Goal: Task Accomplishment & Management: Manage account settings

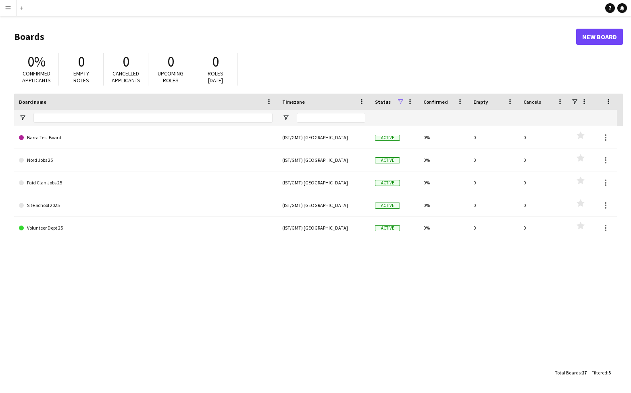
click at [7, 8] on app-icon "Menu" at bounding box center [8, 8] width 6 height 6
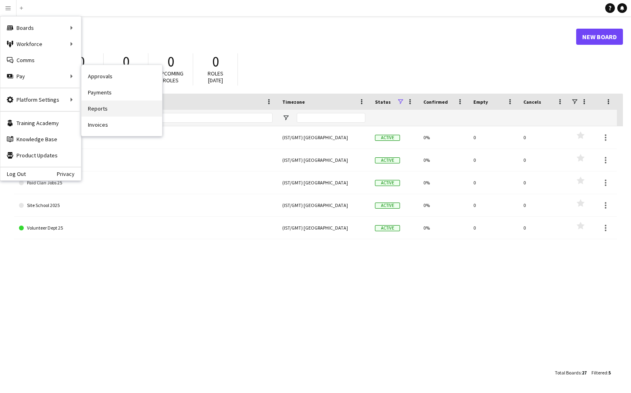
click at [100, 108] on link "Reports" at bounding box center [121, 108] width 81 height 16
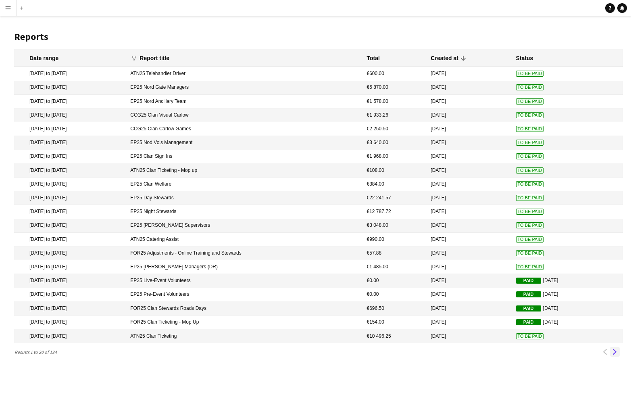
click at [614, 353] on app-icon "Next" at bounding box center [615, 352] width 6 height 6
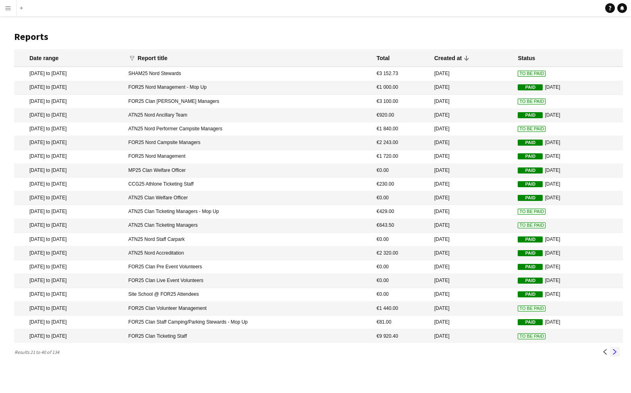
click at [614, 353] on app-icon "Next" at bounding box center [615, 352] width 6 height 6
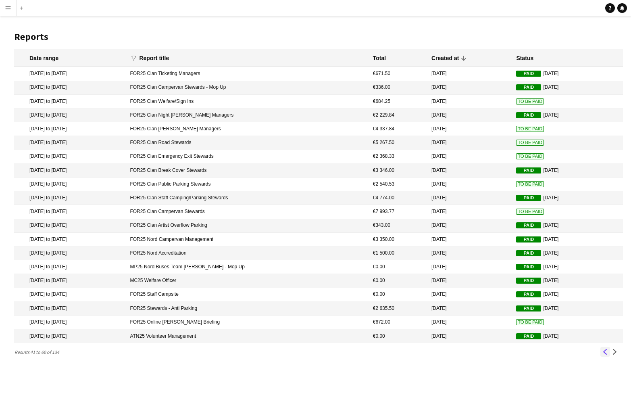
click at [605, 352] on app-icon "Previous" at bounding box center [606, 352] width 6 height 6
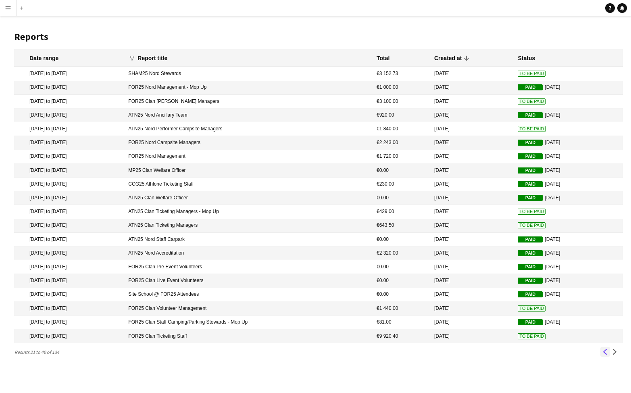
click at [605, 352] on app-icon "Previous" at bounding box center [606, 352] width 6 height 6
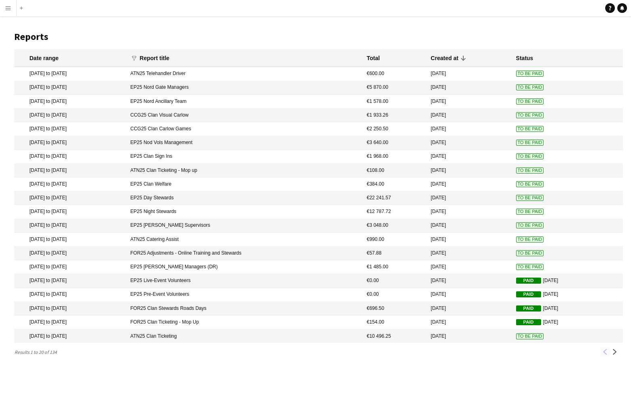
click at [605, 352] on div "Previous Next" at bounding box center [610, 352] width 26 height 10
click at [616, 351] on app-icon "Next" at bounding box center [615, 352] width 6 height 6
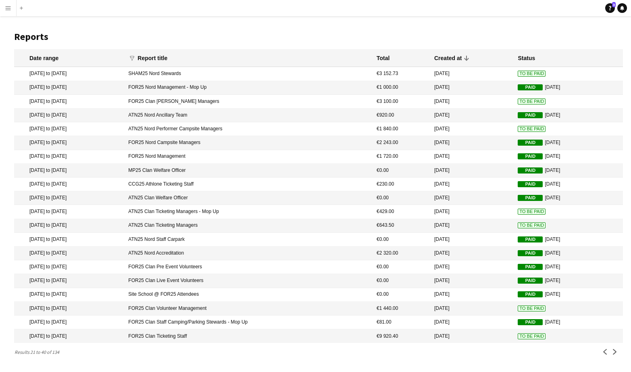
click at [9, 8] on app-icon "Menu" at bounding box center [8, 8] width 6 height 6
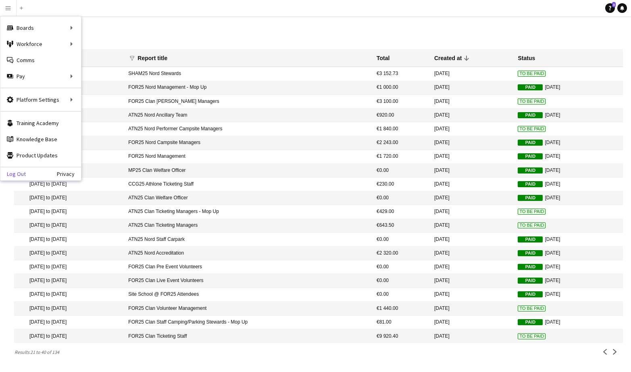
click at [20, 175] on link "Log Out" at bounding box center [12, 174] width 25 height 6
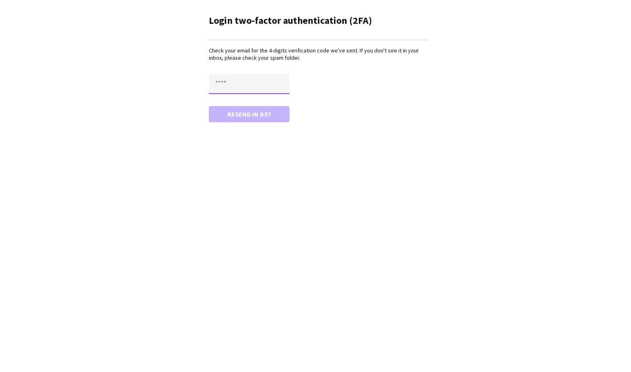
click at [216, 83] on input "text" at bounding box center [249, 84] width 81 height 20
type input "****"
click at [209, 106] on button "Confirm" at bounding box center [249, 114] width 81 height 16
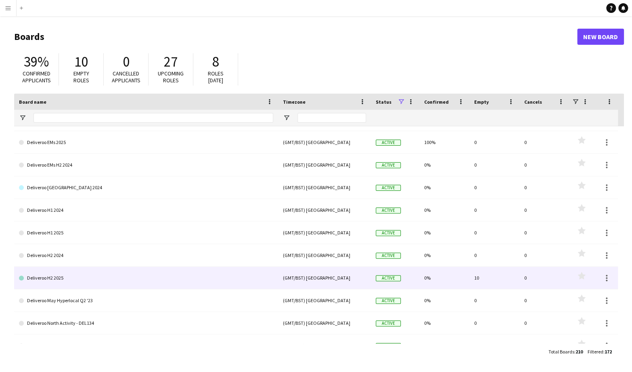
click at [79, 280] on link "Deliveroo H2 2025" at bounding box center [146, 278] width 254 height 23
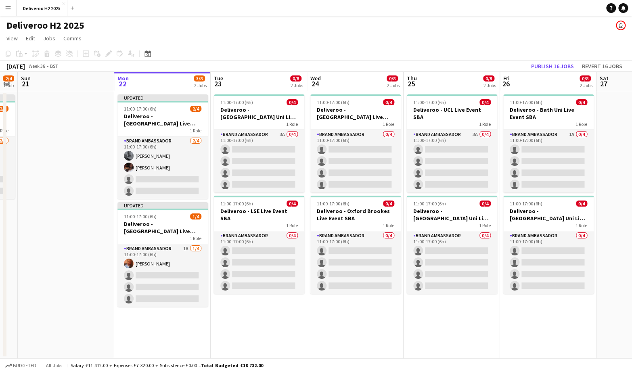
scroll to position [0, 211]
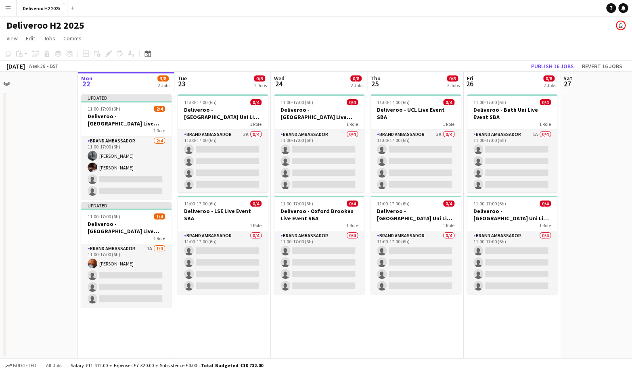
drag, startPoint x: 439, startPoint y: 334, endPoint x: 421, endPoint y: 321, distance: 22.8
click at [421, 321] on app-calendar-viewport "Fri 19 6/8 2 Jobs Sat 20 2/4 1 Job Sun 21 Mon 22 3/8 2 Jobs Tue 23 0/8 2 Jobs W…" at bounding box center [316, 215] width 632 height 286
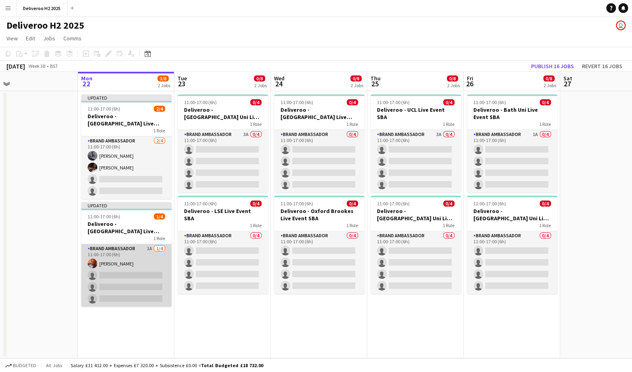
click at [143, 251] on app-card-role "Brand Ambassador 1A 1/4 11:00-17:00 (6h) Tapiwa Chingati-Phiri single-neutral-a…" at bounding box center [126, 275] width 90 height 63
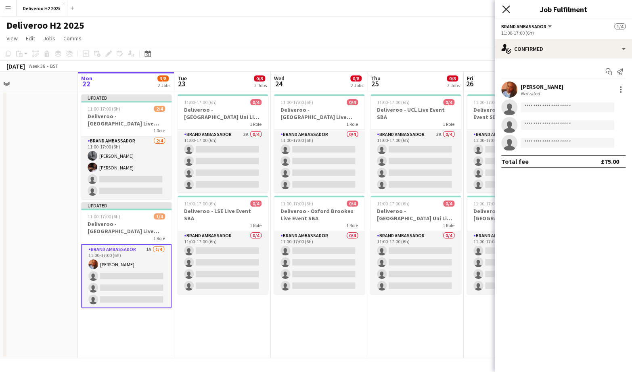
click at [507, 9] on icon "Close pop-in" at bounding box center [506, 9] width 8 height 8
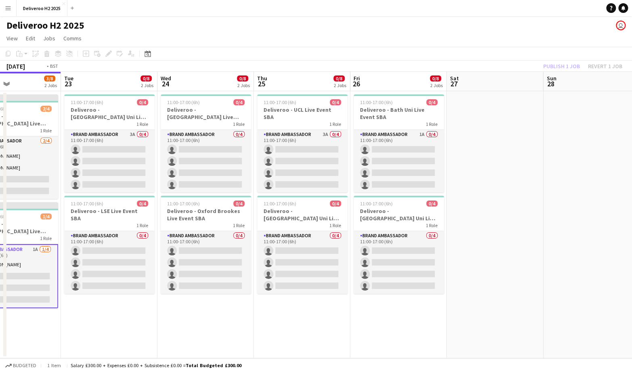
drag, startPoint x: 422, startPoint y: 320, endPoint x: 249, endPoint y: 313, distance: 173.6
click at [249, 313] on app-calendar-viewport "Fri 19 6/8 2 Jobs Sat 20 2/4 1 Job Sun 21 Mon 22 3/8 2 Jobs Tue 23 0/8 2 Jobs W…" at bounding box center [316, 215] width 632 height 286
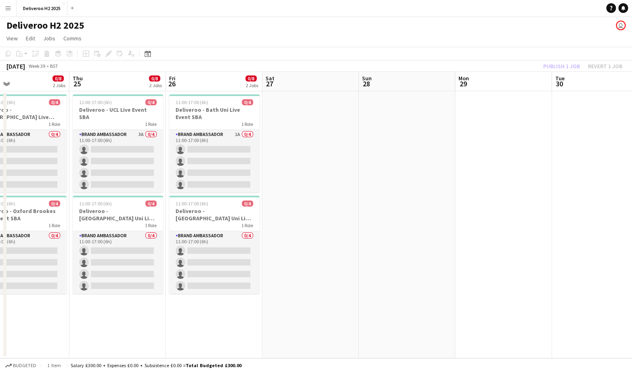
drag, startPoint x: 473, startPoint y: 316, endPoint x: 389, endPoint y: 315, distance: 83.9
click at [350, 305] on app-calendar-viewport "Sun 21 Mon 22 3/8 2 Jobs Tue 23 0/8 2 Jobs Wed 24 0/8 2 Jobs Thu 25 0/8 2 Jobs …" at bounding box center [316, 215] width 632 height 286
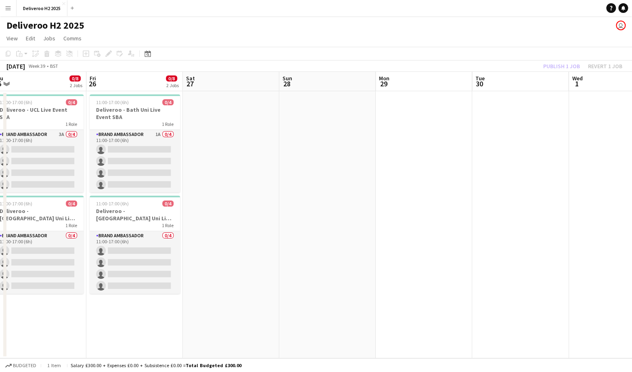
drag, startPoint x: 463, startPoint y: 317, endPoint x: 444, endPoint y: 316, distance: 19.0
click at [365, 311] on app-calendar-viewport "Mon 22 3/8 2 Jobs Tue 23 0/8 2 Jobs Wed 24 0/8 2 Jobs Thu 25 0/8 2 Jobs Fri 26 …" at bounding box center [316, 215] width 632 height 286
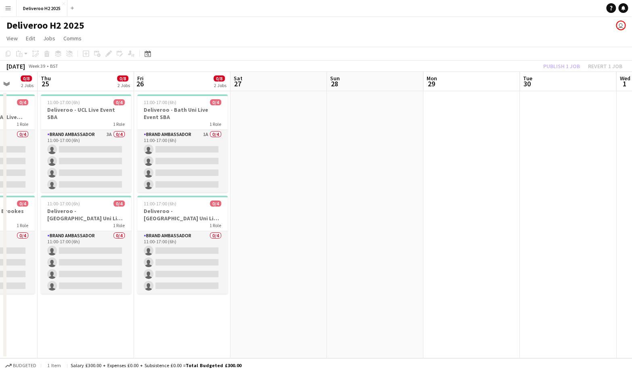
drag, startPoint x: 493, startPoint y: 319, endPoint x: 326, endPoint y: 301, distance: 168.0
click at [326, 301] on app-calendar-viewport "Mon 22 3/8 2 Jobs Tue 23 0/8 2 Jobs Wed 24 0/8 2 Jobs Thu 25 0/8 2 Jobs Fri 26 …" at bounding box center [316, 215] width 632 height 286
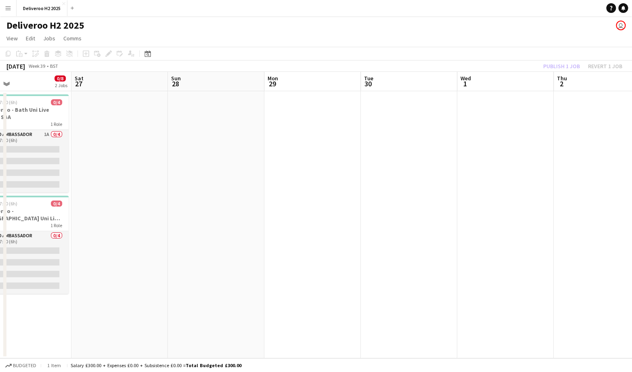
drag, startPoint x: 468, startPoint y: 307, endPoint x: 524, endPoint y: 311, distance: 56.2
click at [522, 308] on app-calendar-viewport "Wed 24 0/8 2 Jobs Thu 25 0/8 2 Jobs Fri 26 0/8 2 Jobs Sat 27 Sun 28 Mon 29 Tue …" at bounding box center [316, 215] width 632 height 286
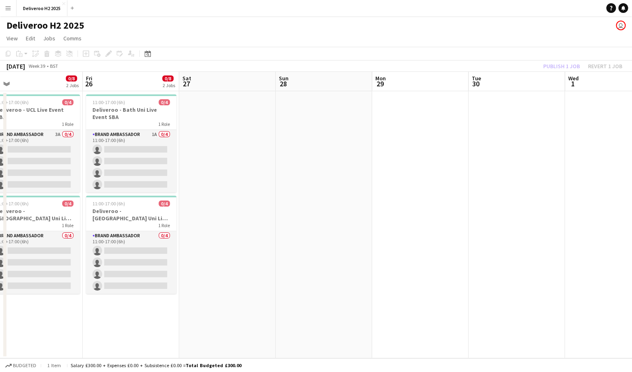
drag, startPoint x: 282, startPoint y: 314, endPoint x: 460, endPoint y: 313, distance: 177.9
click at [458, 313] on app-calendar-viewport "Tue 23 0/8 2 Jobs Wed 24 0/8 2 Jobs Thu 25 0/8 2 Jobs Fri 26 0/8 2 Jobs Sat 27 …" at bounding box center [316, 215] width 632 height 286
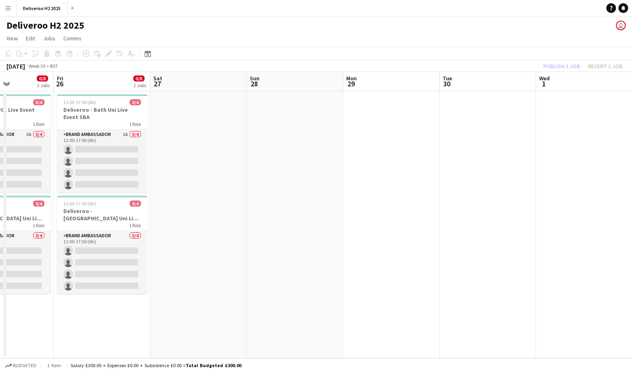
drag, startPoint x: 347, startPoint y: 324, endPoint x: 436, endPoint y: 324, distance: 88.7
click at [434, 324] on app-calendar-viewport "Tue 23 0/8 2 Jobs Wed 24 0/8 2 Jobs Thu 25 0/8 2 Jobs Fri 26 0/8 2 Jobs Sat 27 …" at bounding box center [316, 215] width 632 height 286
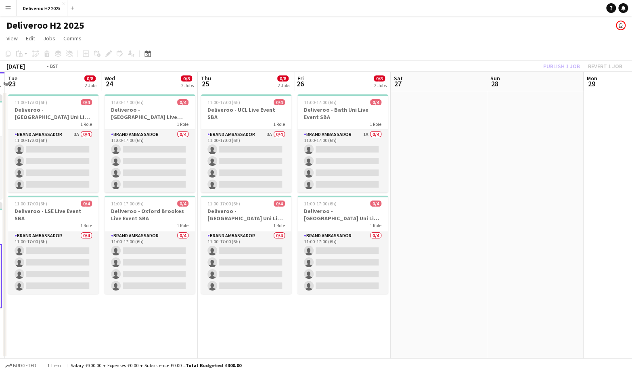
drag, startPoint x: 257, startPoint y: 339, endPoint x: 360, endPoint y: 337, distance: 103.3
click at [362, 337] on app-calendar-viewport "Sun 21 Mon 22 3/8 2 Jobs Tue 23 0/8 2 Jobs Wed 24 0/8 2 Jobs Thu 25 0/8 2 Jobs …" at bounding box center [316, 215] width 632 height 286
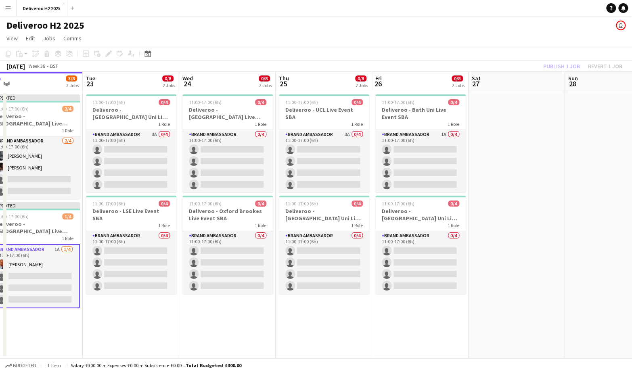
drag, startPoint x: 224, startPoint y: 338, endPoint x: 309, endPoint y: 341, distance: 85.2
click at [309, 341] on app-calendar-viewport "Sat 20 2/4 1 Job Sun 21 Mon 22 3/8 2 Jobs Tue 23 0/8 2 Jobs Wed 24 0/8 2 Jobs T…" at bounding box center [316, 215] width 632 height 286
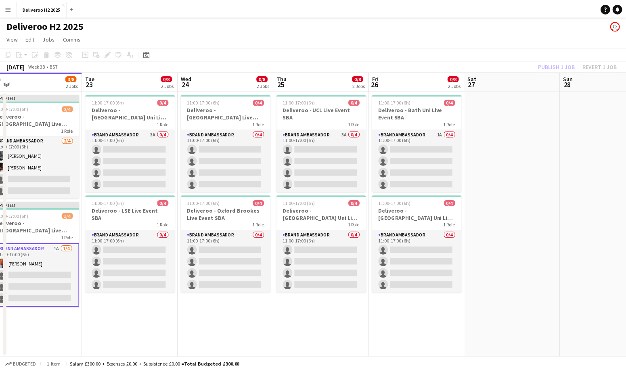
scroll to position [0, 188]
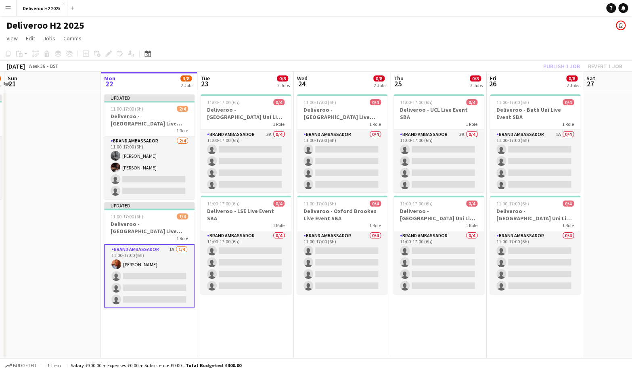
click at [38, 245] on app-date-cell at bounding box center [52, 224] width 96 height 267
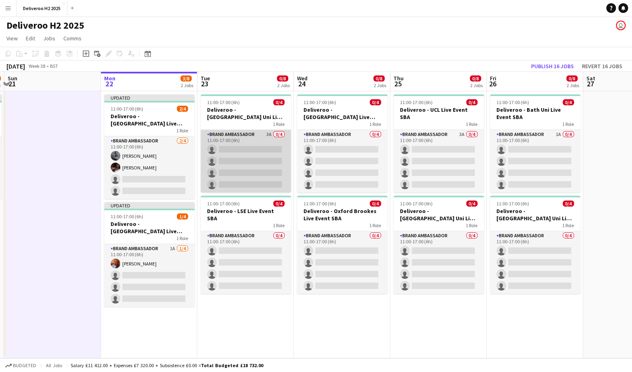
click at [261, 134] on app-card-role "Brand Ambassador 3A 0/4 11:00-17:00 (6h) single-neutral-actions single-neutral-…" at bounding box center [245, 161] width 90 height 63
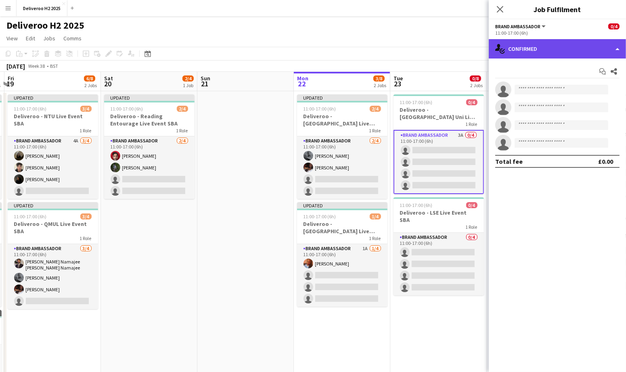
click at [574, 46] on div "single-neutral-actions-check-2 Confirmed" at bounding box center [556, 48] width 137 height 19
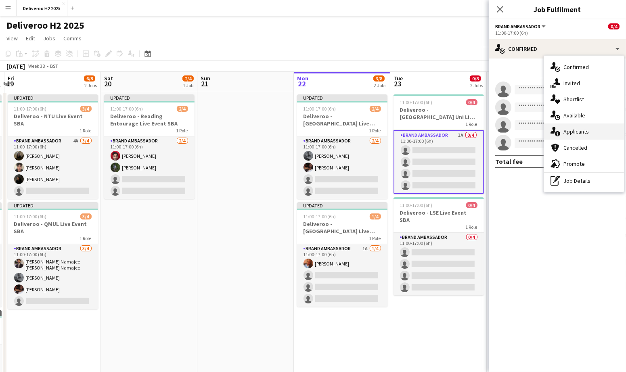
click at [580, 129] on span "Applicants" at bounding box center [575, 131] width 25 height 7
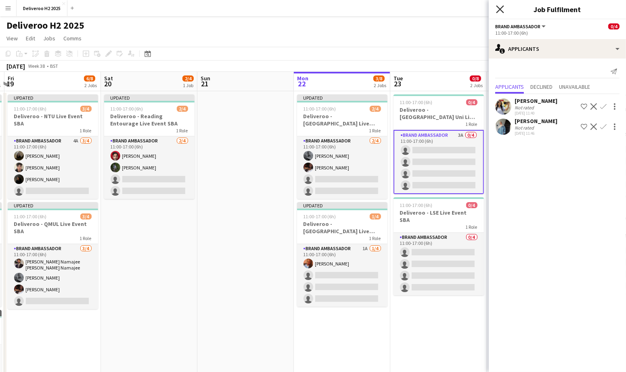
click at [501, 7] on icon "Close pop-in" at bounding box center [500, 9] width 8 height 8
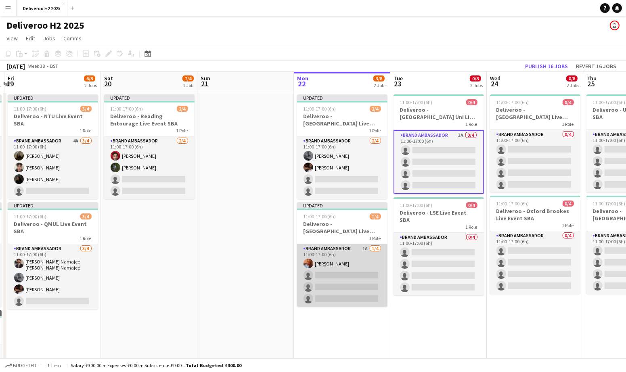
click at [359, 253] on app-card-role "Brand Ambassador 1A 1/4 11:00-17:00 (6h) Tapiwa Chingati-Phiri single-neutral-a…" at bounding box center [342, 275] width 90 height 63
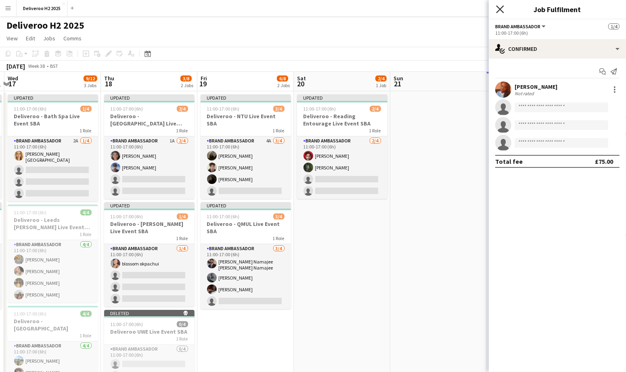
click at [501, 8] on icon at bounding box center [500, 9] width 8 height 8
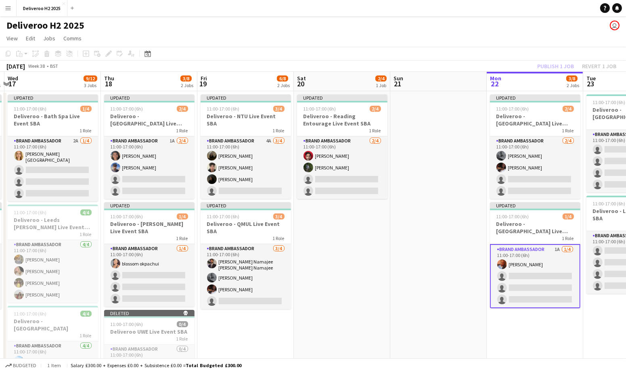
click at [163, 22] on div "Deliveroo H2 2025 user" at bounding box center [313, 23] width 626 height 15
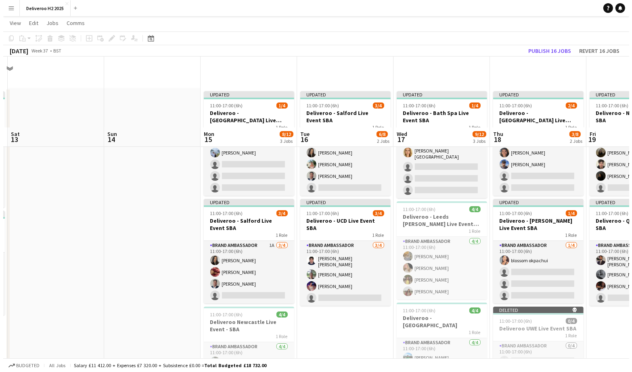
scroll to position [0, 0]
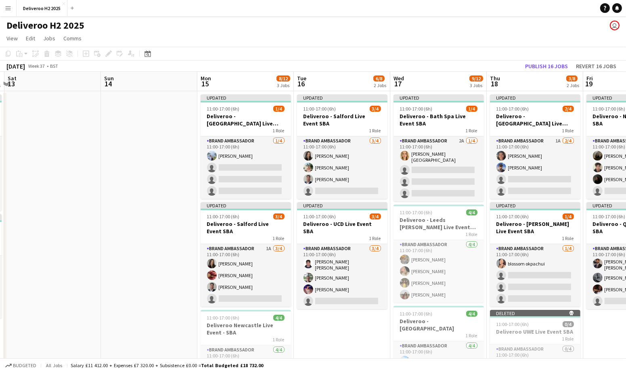
click at [9, 8] on app-icon "Menu" at bounding box center [8, 8] width 6 height 6
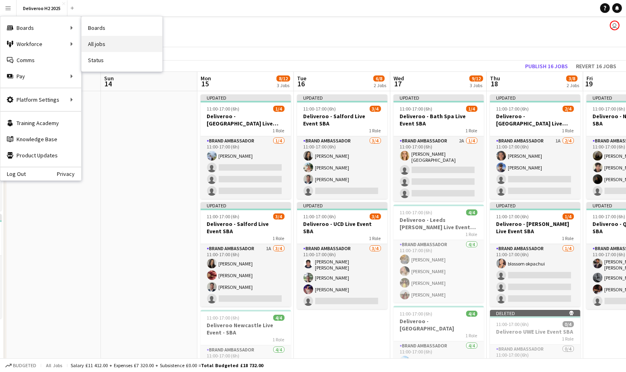
click at [96, 45] on link "All jobs" at bounding box center [121, 44] width 81 height 16
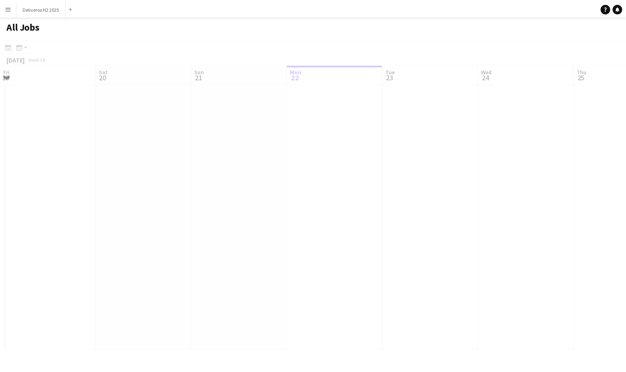
scroll to position [0, 193]
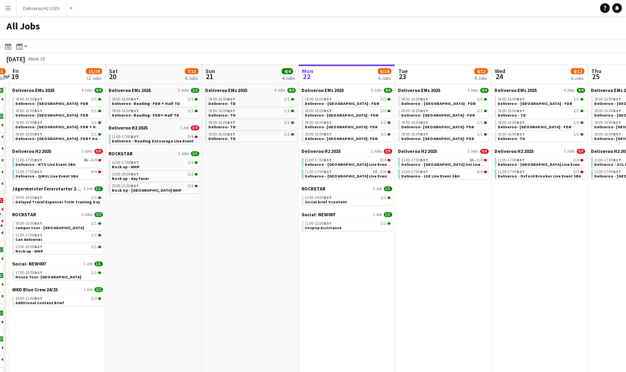
drag, startPoint x: 71, startPoint y: 246, endPoint x: 273, endPoint y: 267, distance: 202.8
click at [273, 267] on app-calendar-viewport "Wed 17 42/46 17 Jobs Thu 18 19/31 16 Jobs Fri 19 11/19 12 Jobs Sat 20 7/11 6 Jo…" at bounding box center [313, 225] width 626 height 320
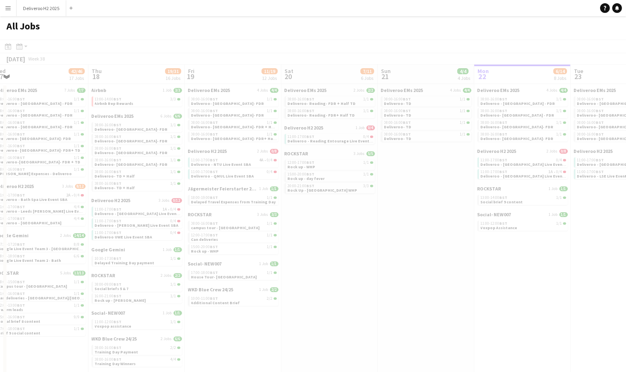
scroll to position [0, 244]
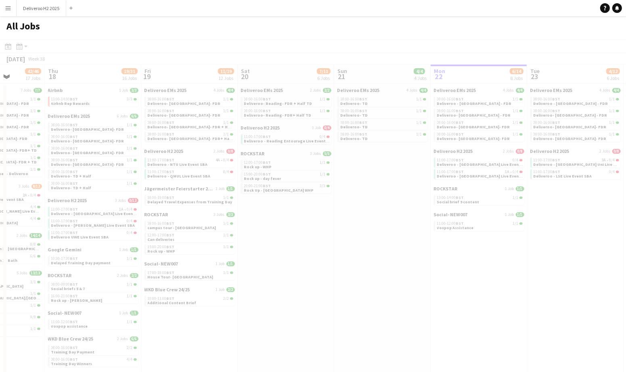
drag, startPoint x: 180, startPoint y: 267, endPoint x: 338, endPoint y: 270, distance: 158.5
click at [338, 270] on app-all-jobs "All Jobs Date picker SEP 2025 SEP 2025 Monday M Tuesday T Wednesday W Thursday …" at bounding box center [313, 200] width 626 height 368
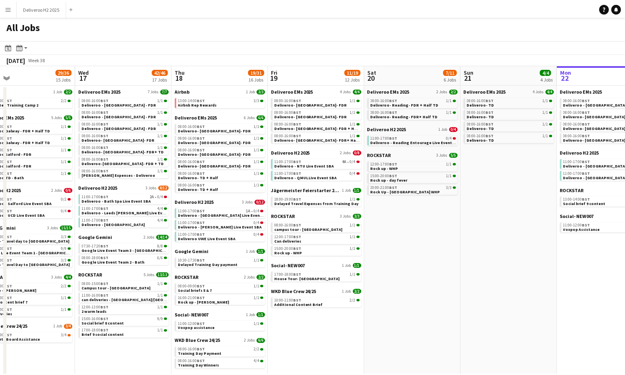
scroll to position [0, 163]
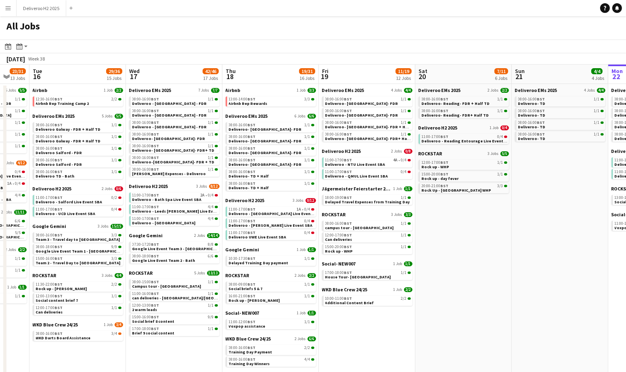
drag, startPoint x: 286, startPoint y: 294, endPoint x: 462, endPoint y: 286, distance: 176.5
click at [463, 287] on app-calendar-viewport "Sun 14 10/10 6 Jobs Mon 15 23/31 13 Jobs Tue 16 29/36 15 Jobs Wed 17 42/46 17 J…" at bounding box center [313, 225] width 626 height 320
click at [177, 249] on span "Google Live Event Team 3 - Manchester" at bounding box center [179, 248] width 94 height 5
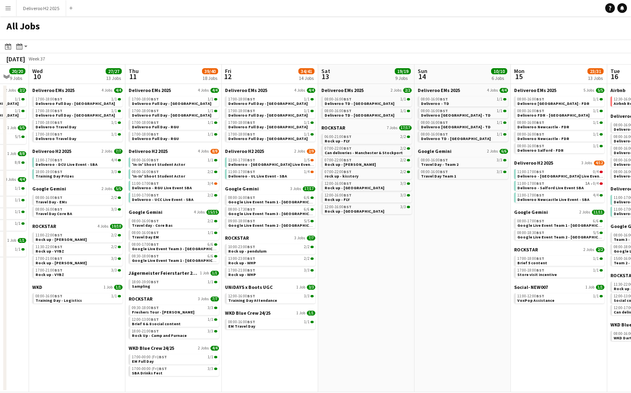
scroll to position [0, 164]
click at [10, 9] on app-icon "Menu" at bounding box center [8, 8] width 6 height 6
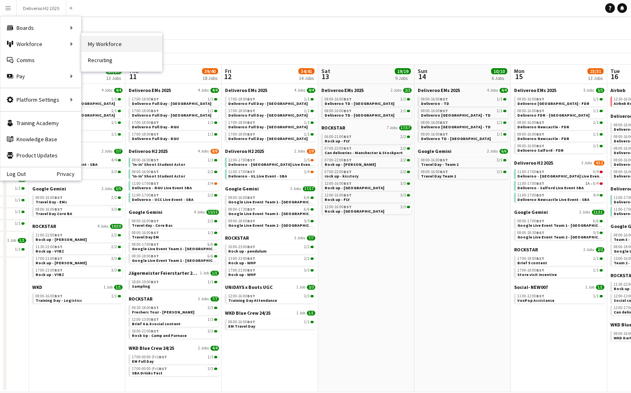
click at [102, 45] on link "My Workforce" at bounding box center [121, 44] width 81 height 16
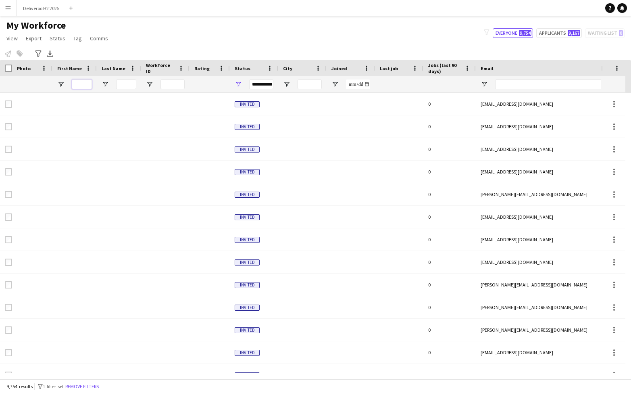
click at [77, 85] on input "First Name Filter Input" at bounding box center [82, 84] width 20 height 10
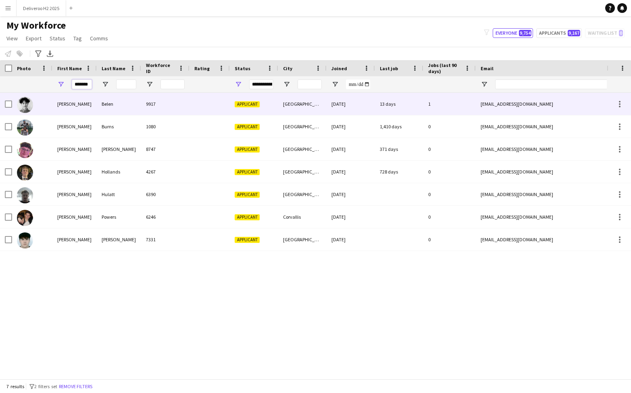
type input "*******"
click at [185, 104] on div "9917" at bounding box center [165, 104] width 48 height 22
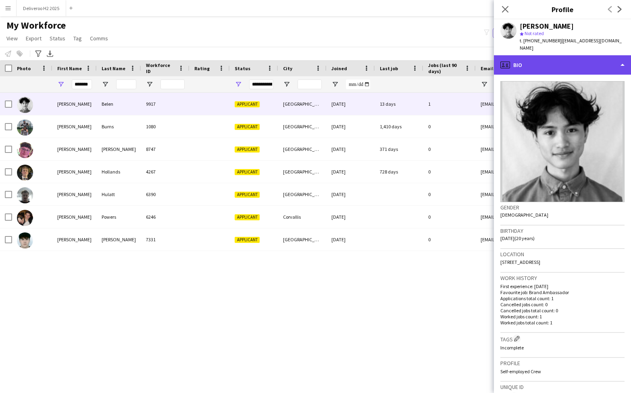
click at [560, 57] on div "profile Bio" at bounding box center [562, 64] width 137 height 19
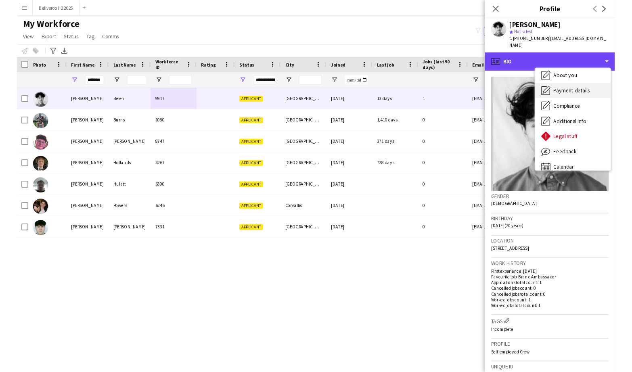
scroll to position [44, 0]
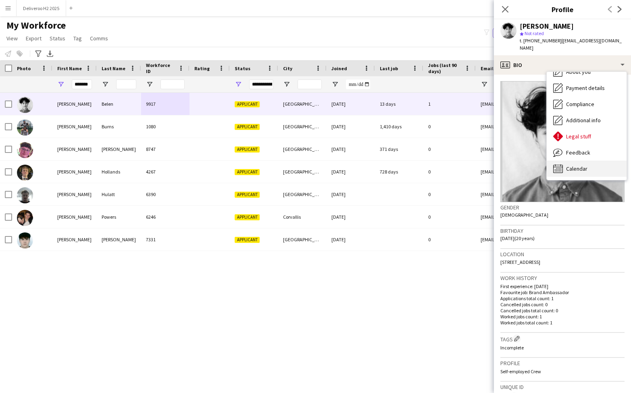
click at [584, 165] on span "Calendar" at bounding box center [576, 168] width 21 height 7
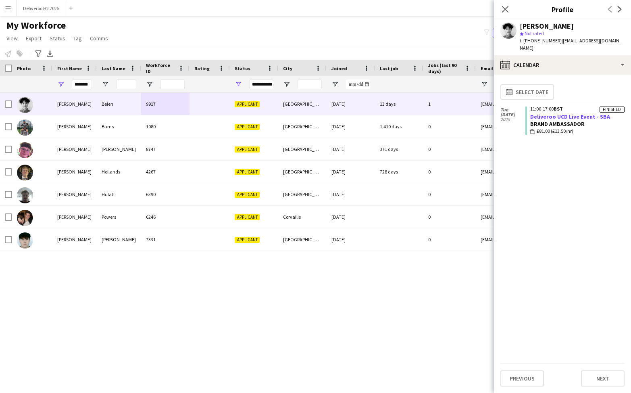
click at [578, 113] on link "Deliveroo UCD Live Event - SBA" at bounding box center [570, 116] width 80 height 7
click at [505, 10] on icon at bounding box center [505, 9] width 8 height 8
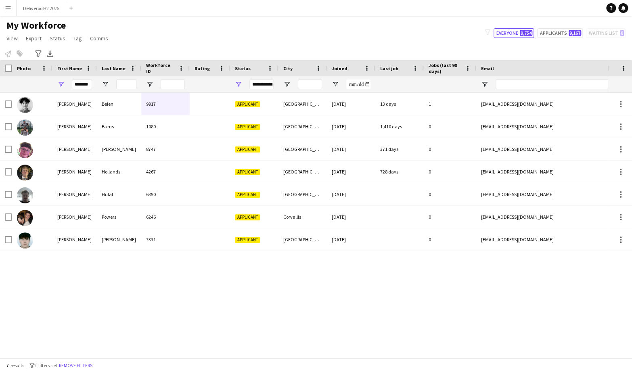
click at [9, 10] on app-icon "Menu" at bounding box center [8, 8] width 6 height 6
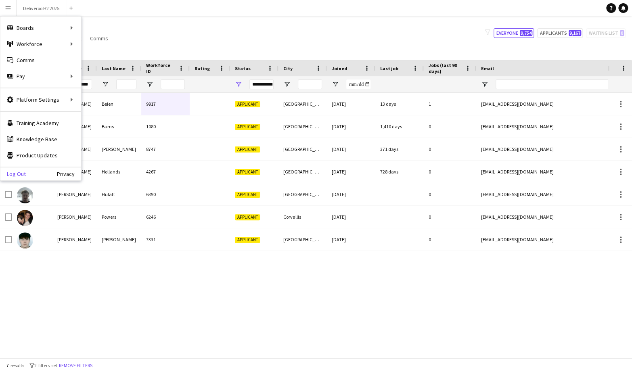
click at [17, 173] on link "Log Out" at bounding box center [12, 174] width 25 height 6
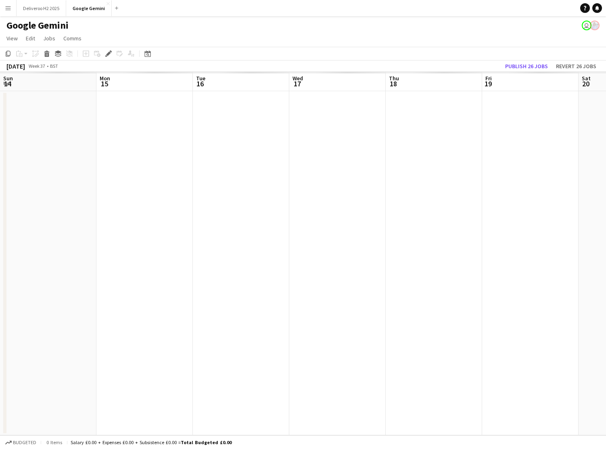
scroll to position [0, 278]
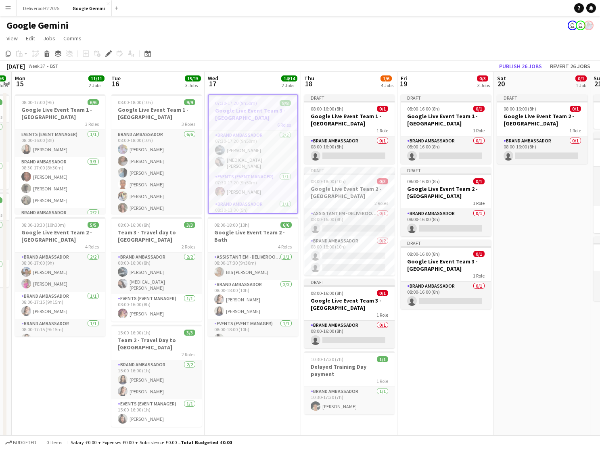
click at [6, 9] on app-icon "Menu" at bounding box center [8, 8] width 6 height 6
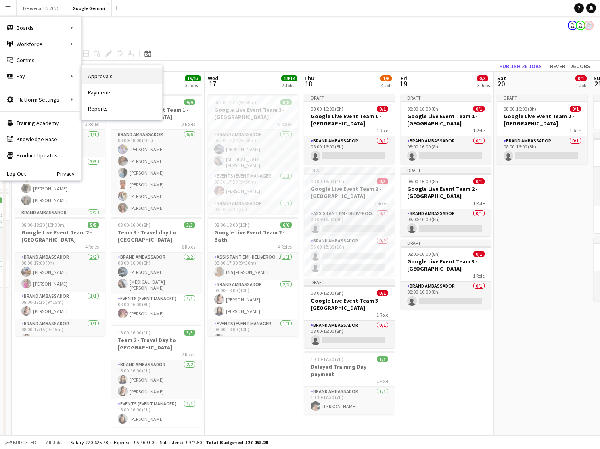
click at [98, 77] on link "Approvals" at bounding box center [121, 76] width 81 height 16
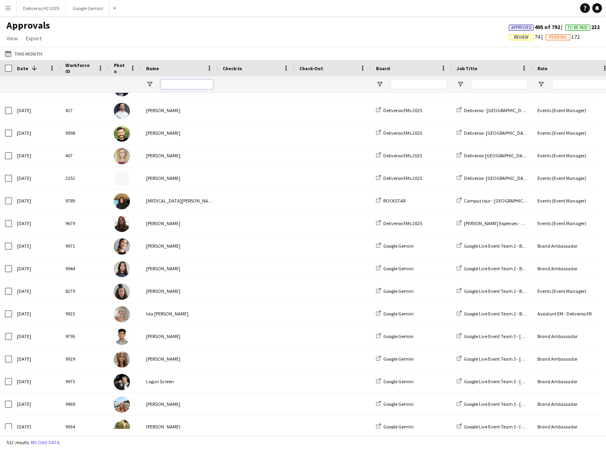
click at [178, 84] on input "Name Filter Input" at bounding box center [187, 84] width 52 height 10
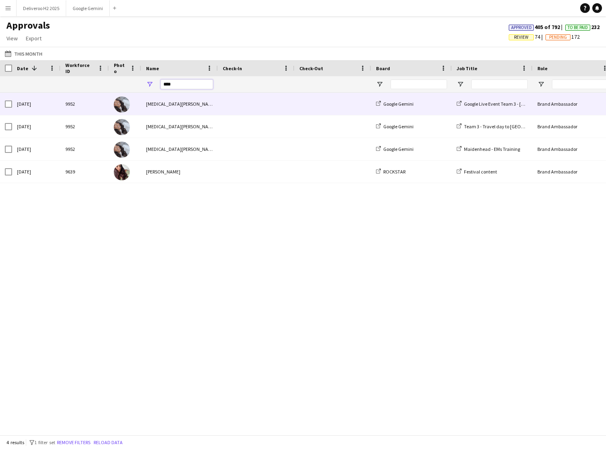
type input "****"
click at [230, 104] on span at bounding box center [256, 104] width 67 height 22
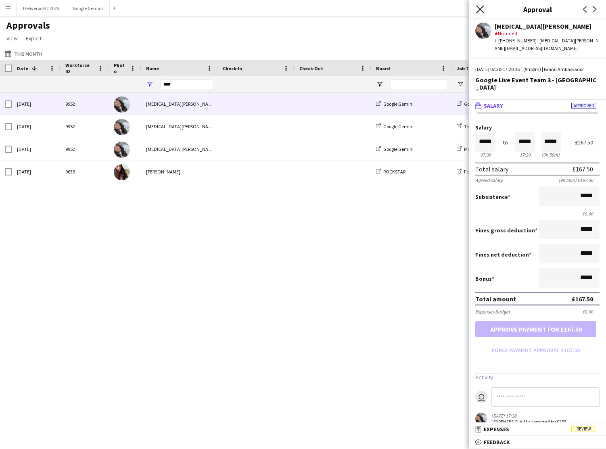
click at [480, 10] on icon "Close pop-in" at bounding box center [480, 9] width 8 height 8
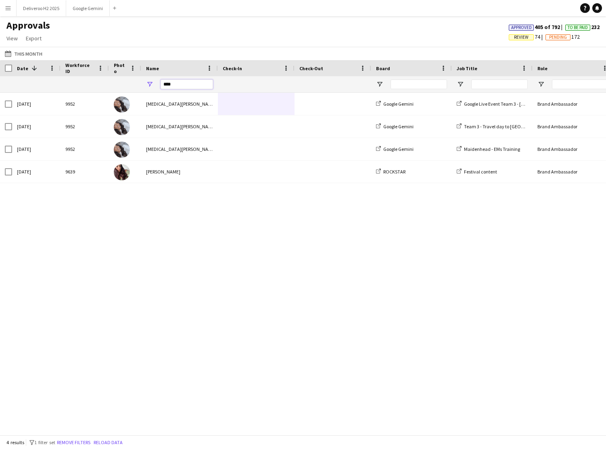
drag, startPoint x: 175, startPoint y: 84, endPoint x: 157, endPoint y: 82, distance: 18.3
click at [157, 82] on div "****" at bounding box center [179, 84] width 77 height 16
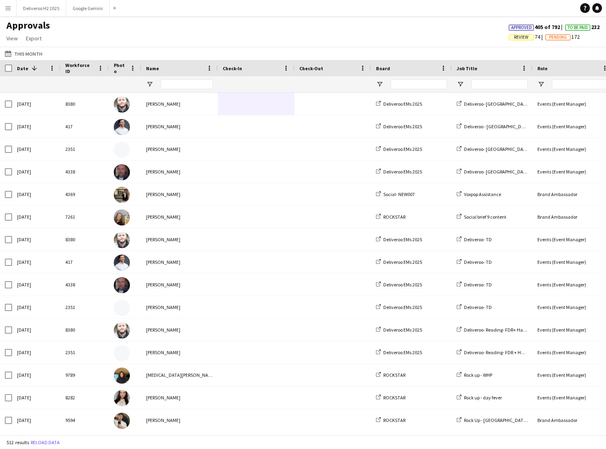
click at [182, 33] on div "Approvals View Customise view Customise filters Reset Filters Reset View Reset …" at bounding box center [303, 32] width 606 height 27
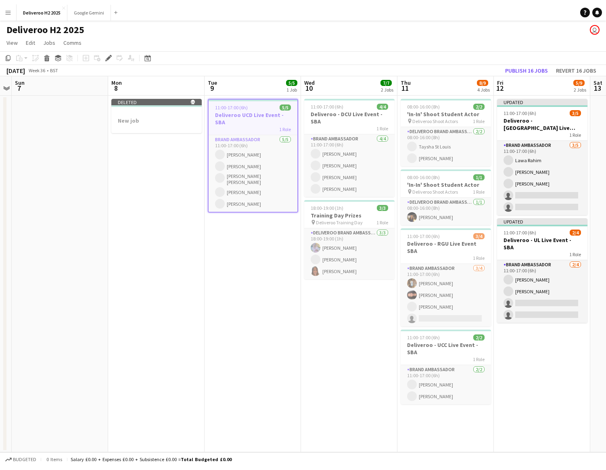
scroll to position [0, 278]
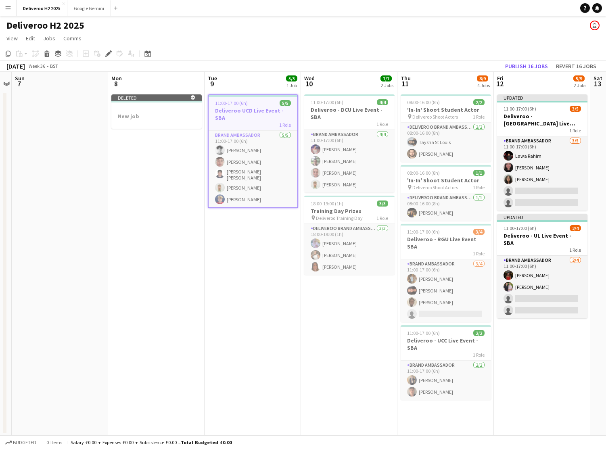
click at [7, 8] on app-icon "Menu" at bounding box center [8, 8] width 6 height 6
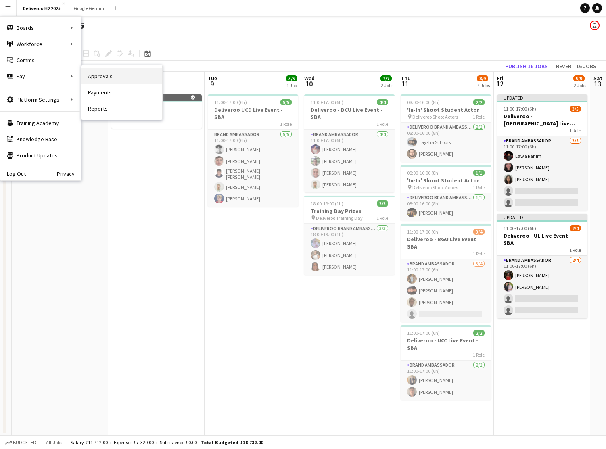
click at [100, 77] on link "Approvals" at bounding box center [121, 76] width 81 height 16
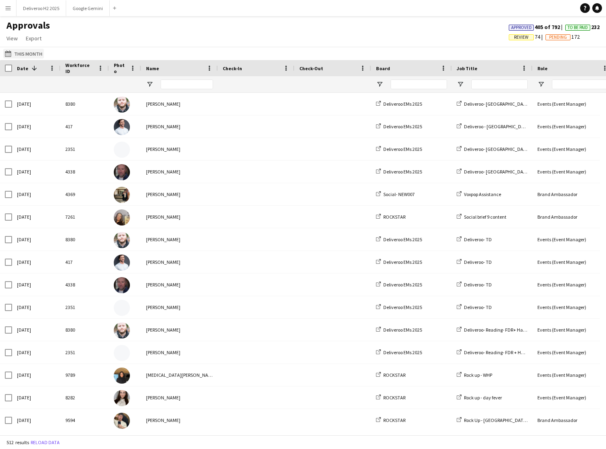
click at [27, 53] on button "This Month This Month" at bounding box center [23, 54] width 41 height 10
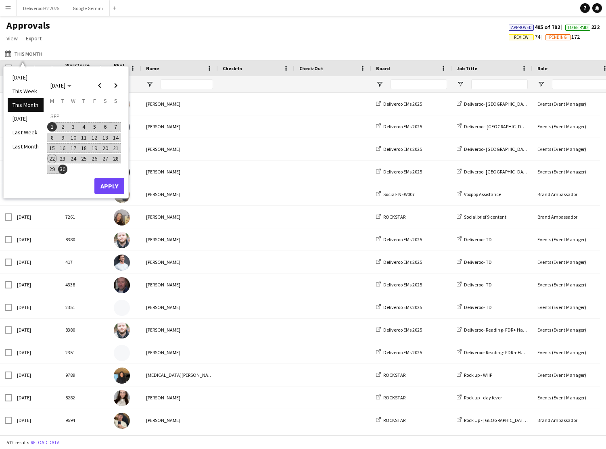
click at [63, 138] on span "9" at bounding box center [63, 138] width 10 height 10
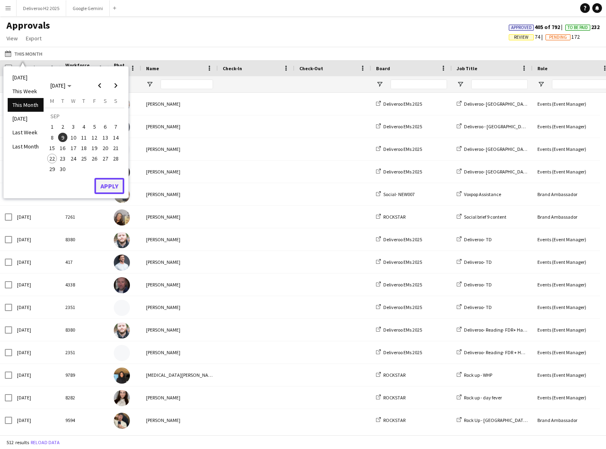
click at [104, 187] on button "Apply" at bounding box center [109, 186] width 30 height 16
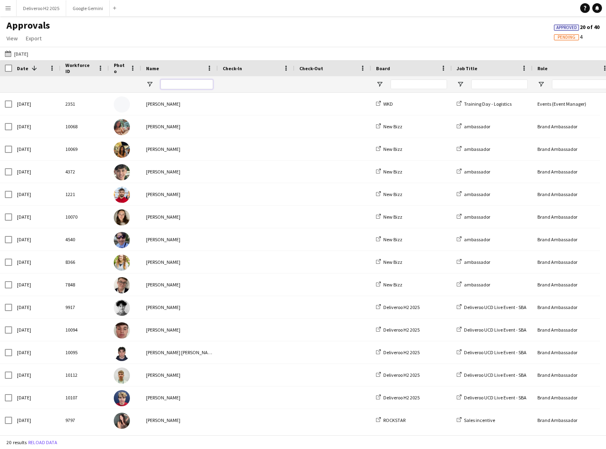
click at [169, 83] on input "Name Filter Input" at bounding box center [187, 84] width 52 height 10
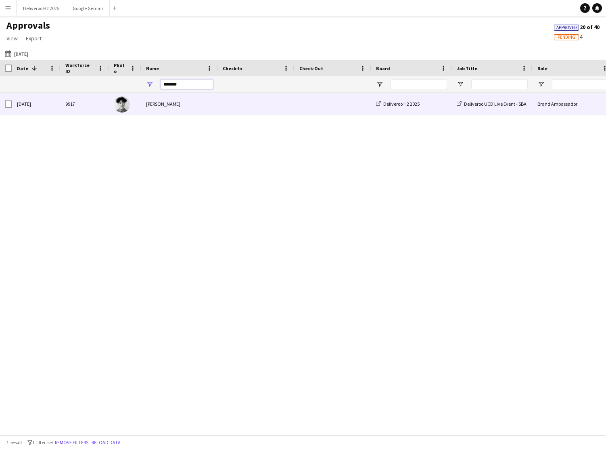
type input "*******"
click at [220, 110] on div at bounding box center [256, 104] width 77 height 22
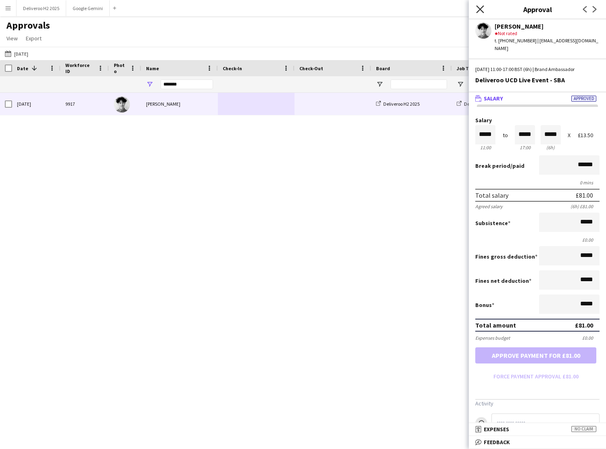
click at [480, 9] on icon at bounding box center [480, 9] width 8 height 8
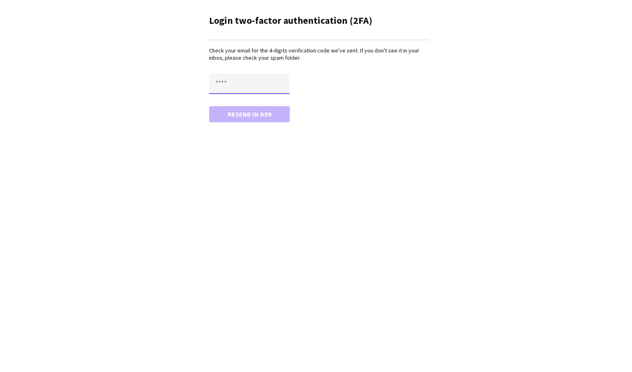
click at [222, 81] on input "text" at bounding box center [249, 84] width 81 height 20
type input "****"
click at [209, 106] on button "Confirm" at bounding box center [249, 114] width 81 height 16
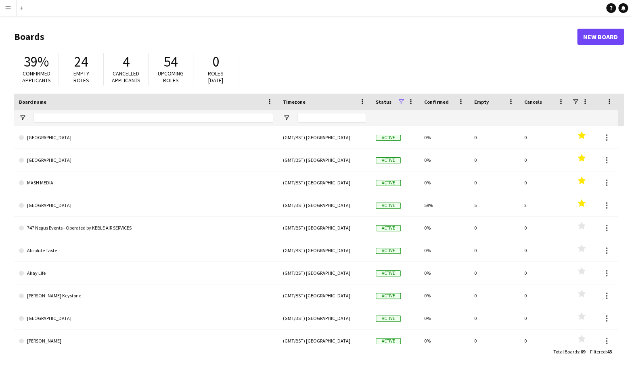
click at [8, 9] on app-icon "Menu" at bounding box center [8, 8] width 6 height 6
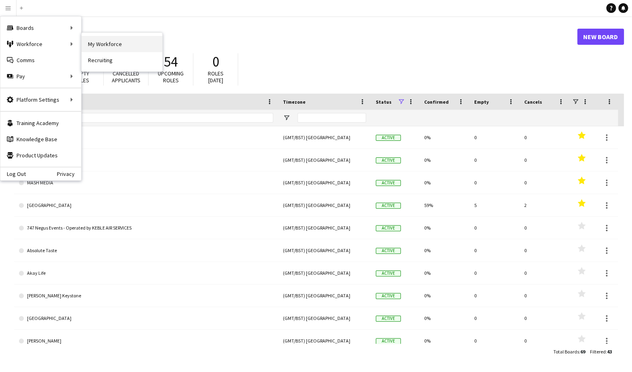
click at [110, 42] on link "My Workforce" at bounding box center [121, 44] width 81 height 16
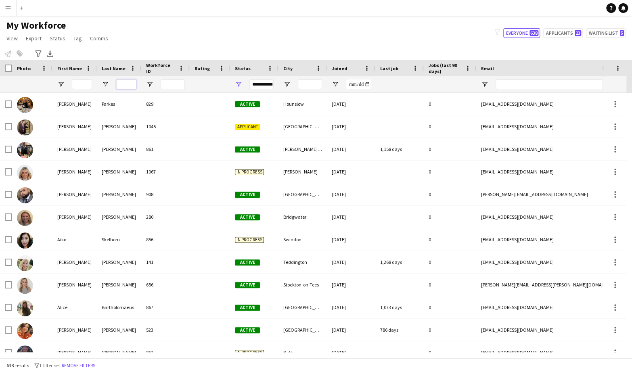
click at [121, 83] on input "Last Name Filter Input" at bounding box center [126, 84] width 20 height 10
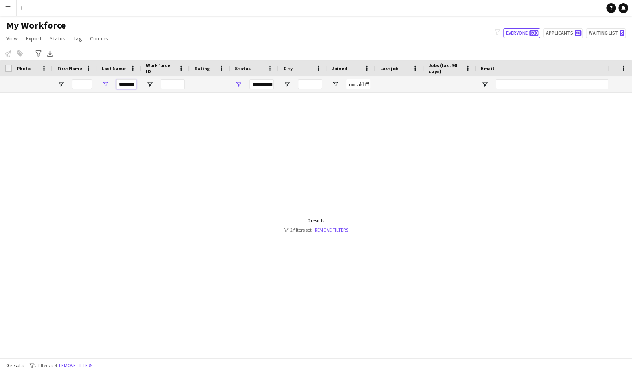
scroll to position [0, 2]
type input "********"
click at [238, 85] on span "Open Filter Menu" at bounding box center [238, 84] width 7 height 7
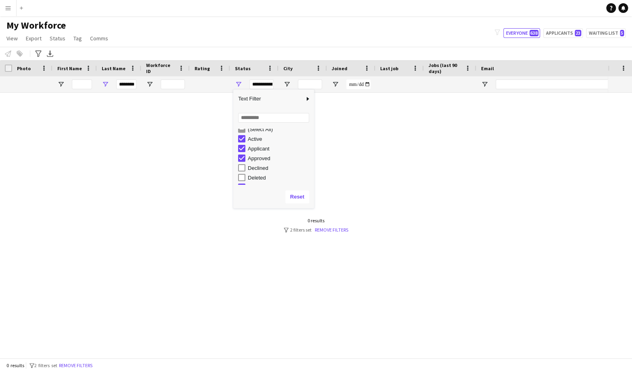
scroll to position [10, 0]
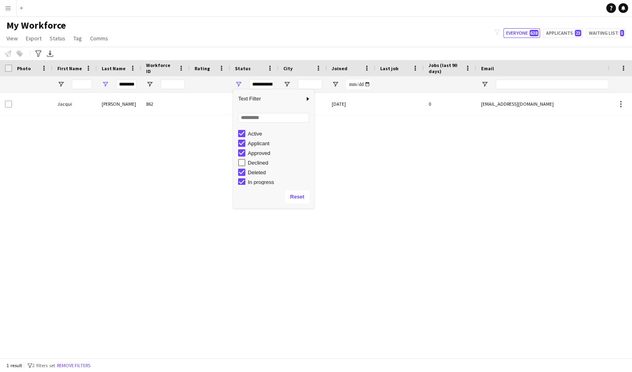
click at [135, 133] on div "Jacqui Clements 862 Deleted 24-05-2022 0 jaxclements@icloud.com +447764605077" at bounding box center [303, 222] width 607 height 259
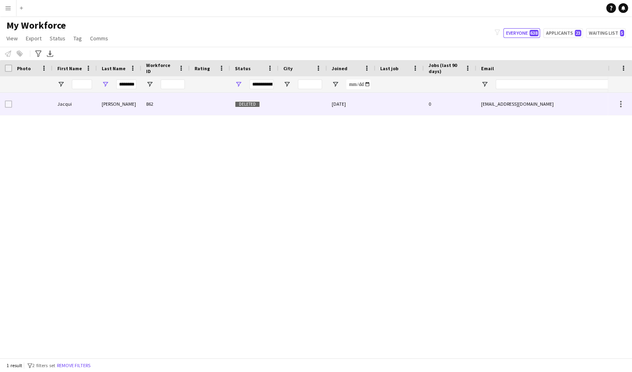
click at [188, 104] on div "862" at bounding box center [165, 104] width 48 height 22
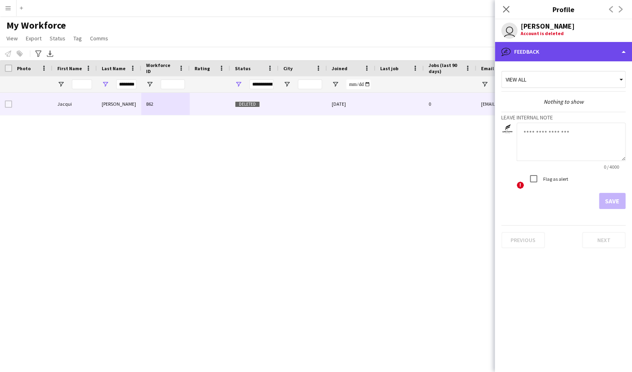
click at [603, 52] on div "bubble-pencil Feedback" at bounding box center [563, 51] width 137 height 19
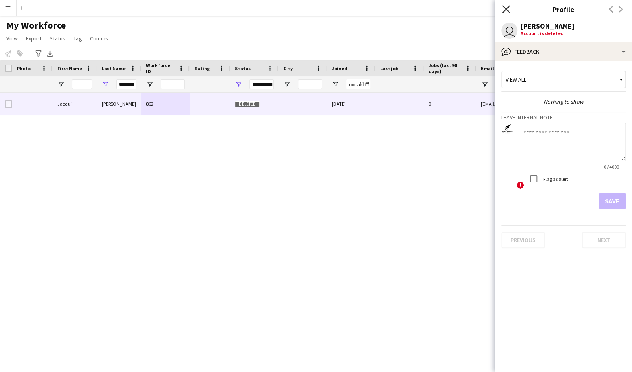
click at [508, 10] on icon "Close pop-in" at bounding box center [506, 9] width 8 height 8
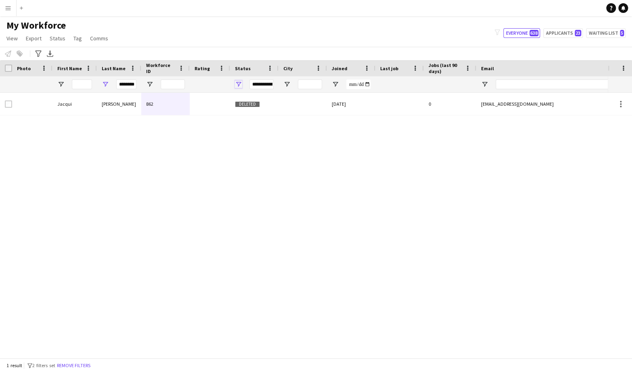
click at [240, 85] on span "Open Filter Menu" at bounding box center [238, 84] width 7 height 7
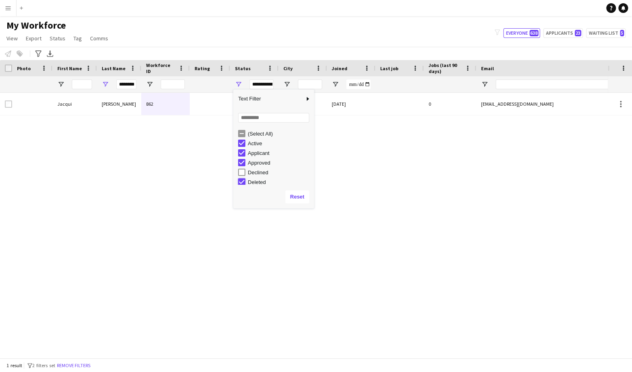
type input "**********"
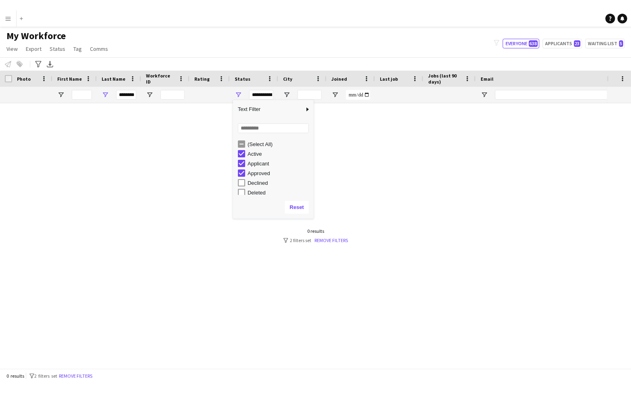
scroll to position [2, 0]
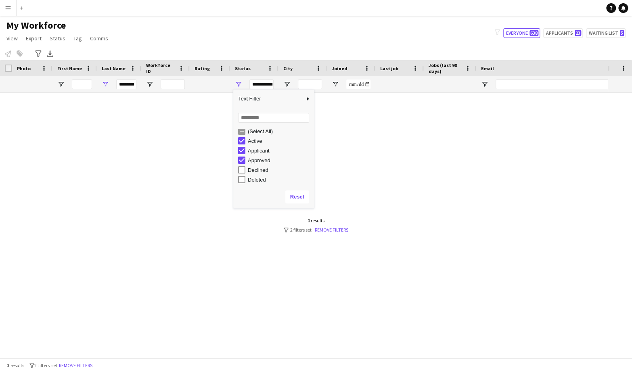
click at [242, 36] on div "My Workforce View Views Default view New view Update view Delete view Edit name…" at bounding box center [316, 32] width 632 height 27
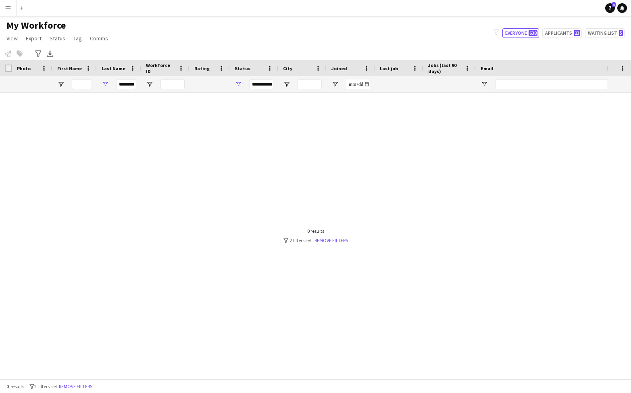
click at [7, 10] on app-icon "Menu" at bounding box center [8, 8] width 6 height 6
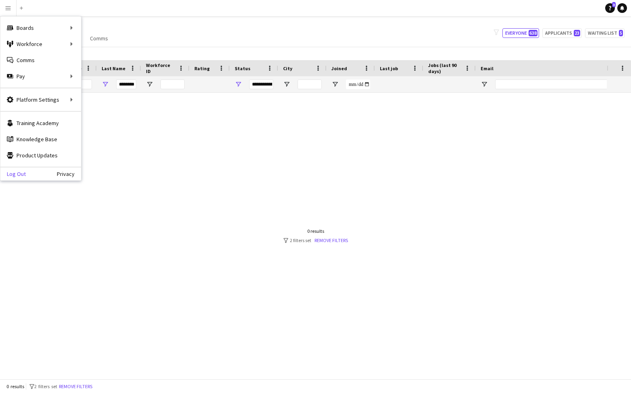
click at [21, 175] on link "Log Out" at bounding box center [12, 174] width 25 height 6
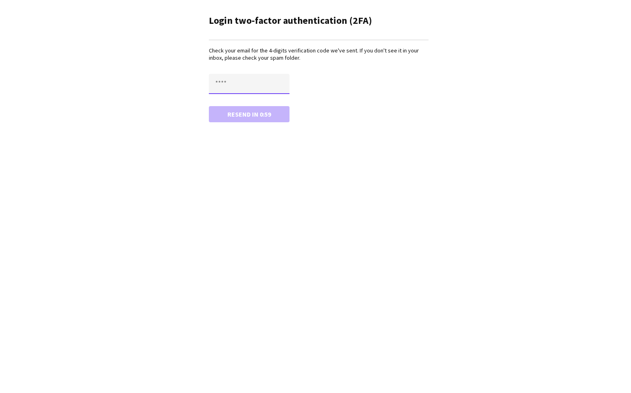
click at [231, 85] on input "text" at bounding box center [249, 84] width 81 height 20
type input "****"
click at [209, 106] on button "Confirm" at bounding box center [249, 114] width 81 height 16
